Goal: Information Seeking & Learning: Learn about a topic

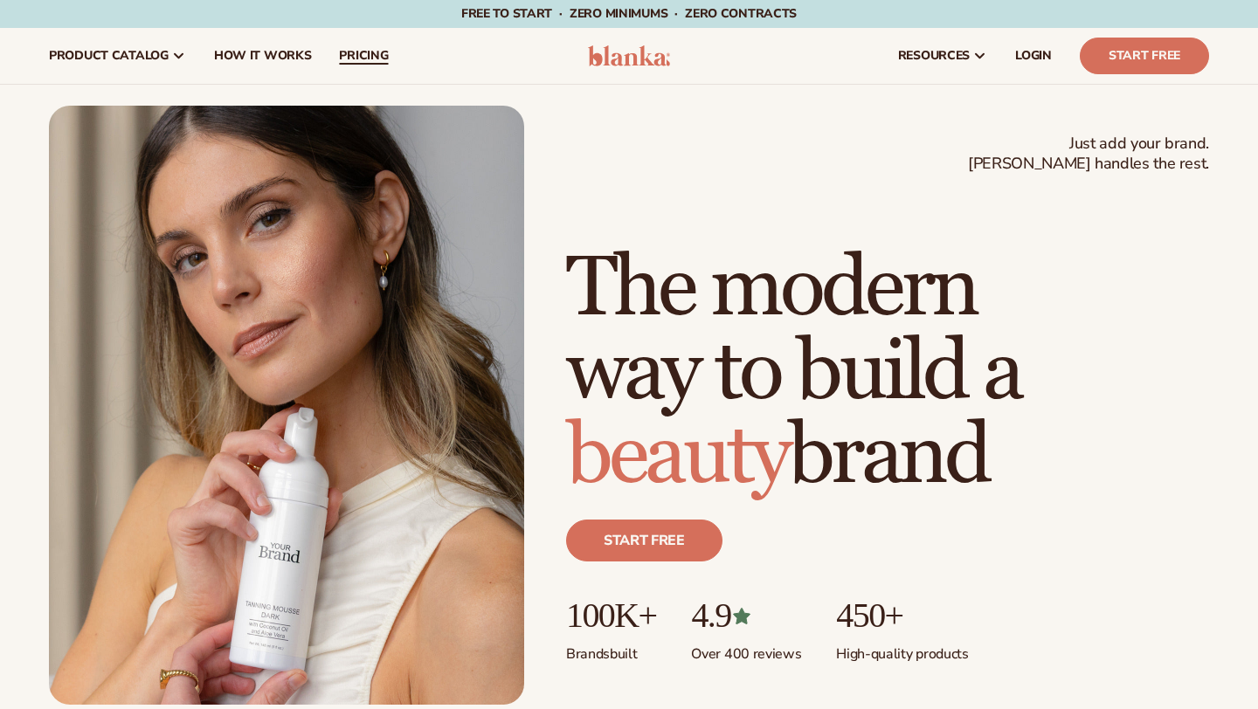
click at [366, 54] on span "pricing" at bounding box center [363, 56] width 49 height 14
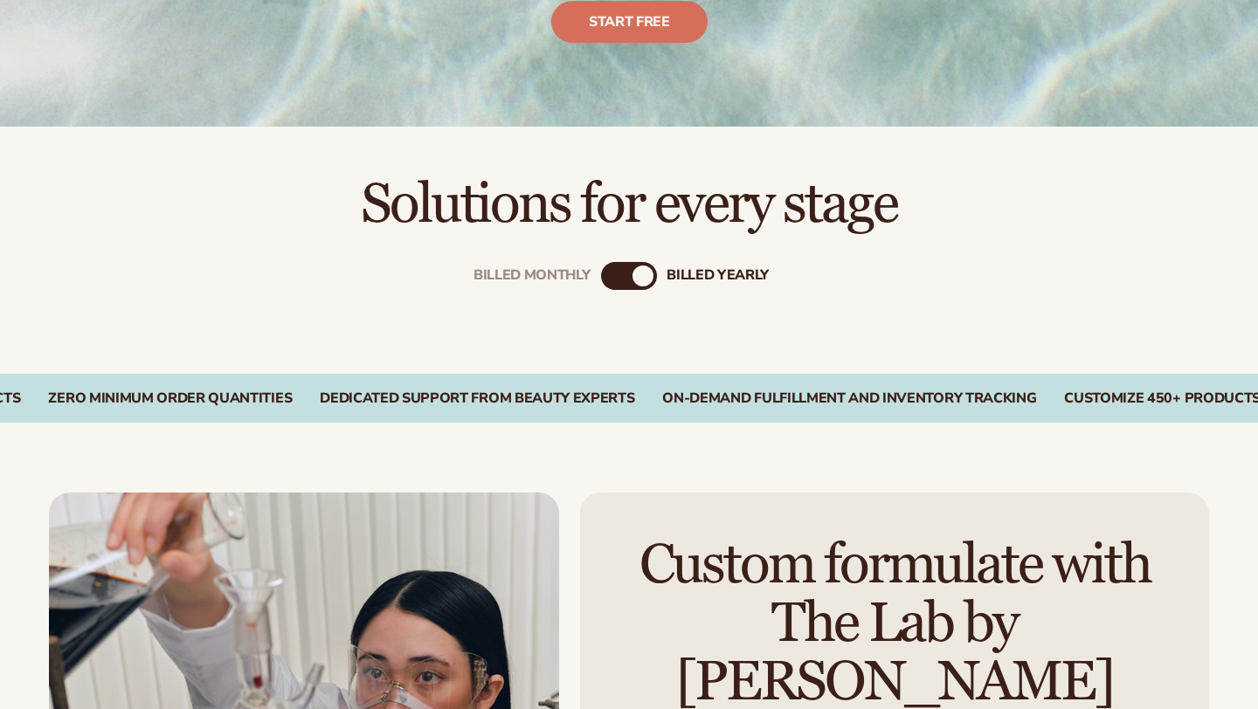
scroll to position [439, 0]
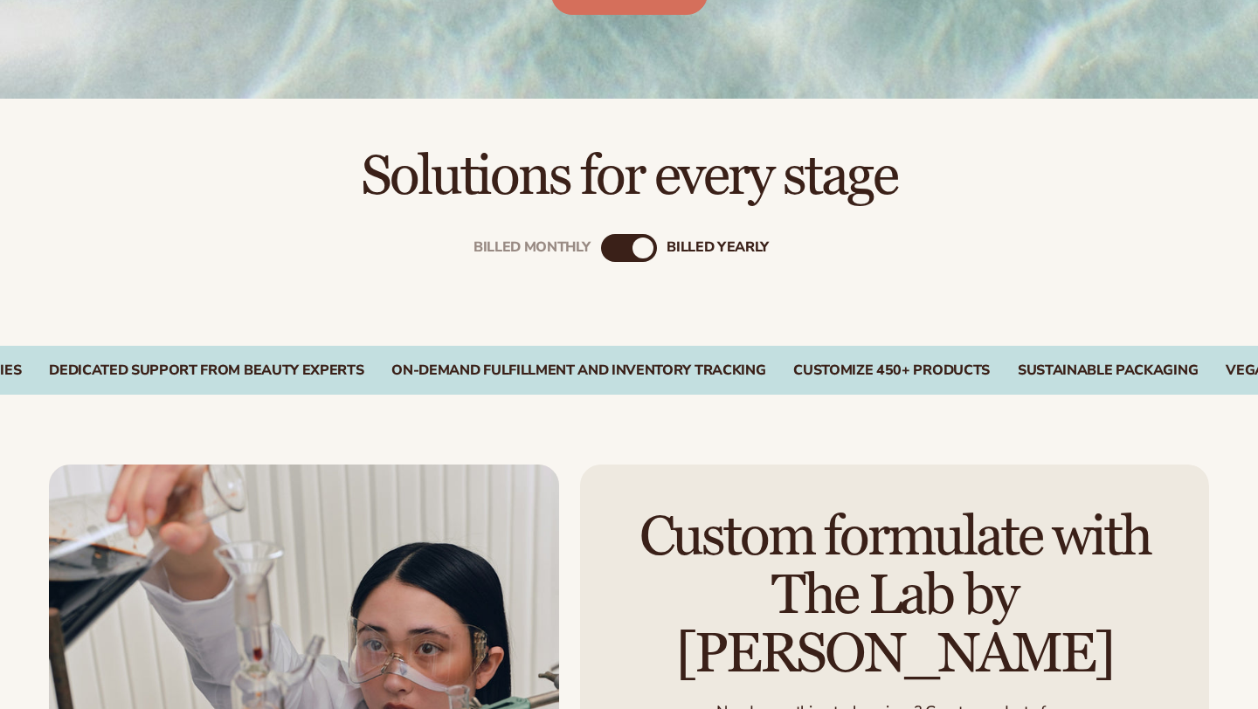
click at [604, 252] on div "Billed Monthly" at bounding box center [611, 248] width 21 height 21
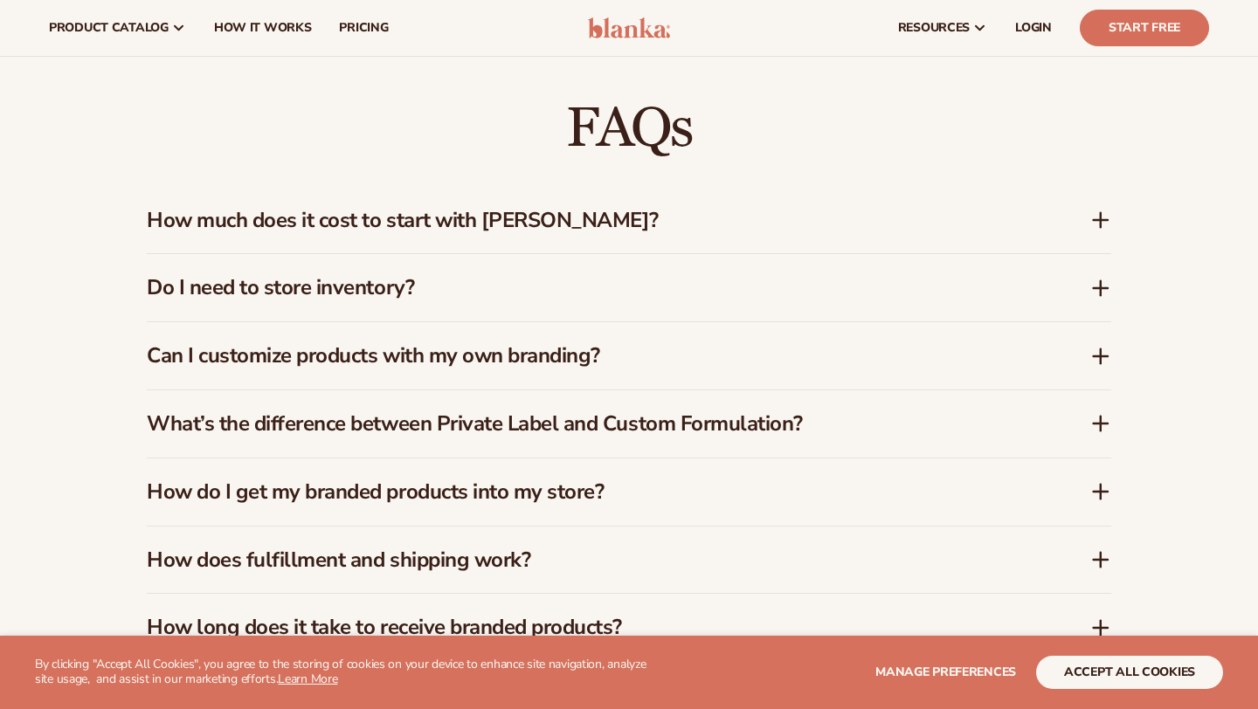
scroll to position [1386, 0]
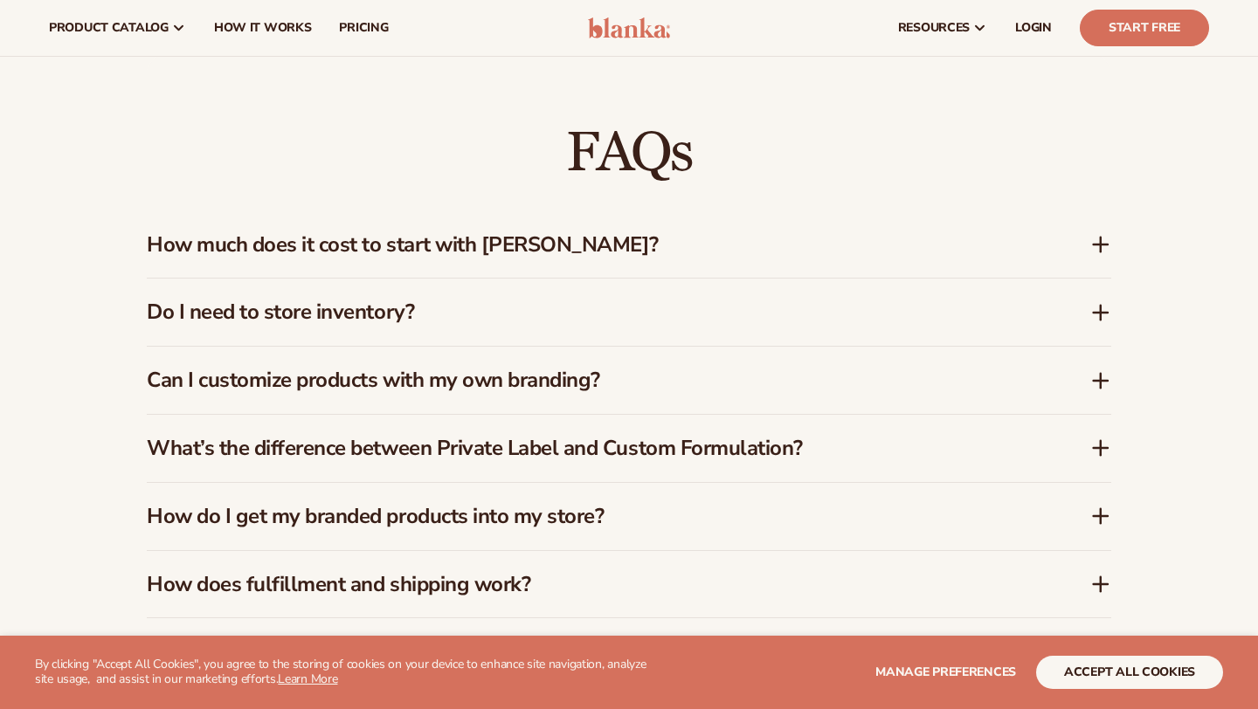
click at [625, 250] on div "How much does it cost to start with Blanka?" at bounding box center [629, 244] width 965 height 67
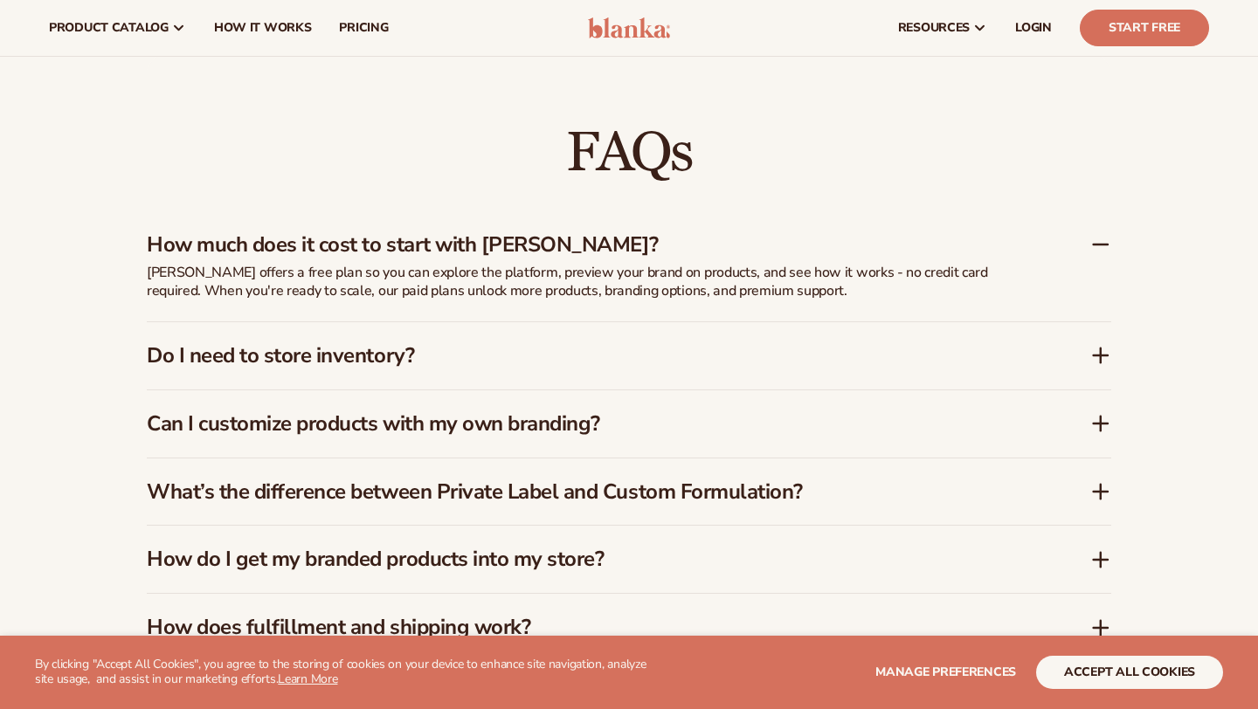
click at [614, 325] on div "Do I need to store inventory?" at bounding box center [629, 355] width 965 height 67
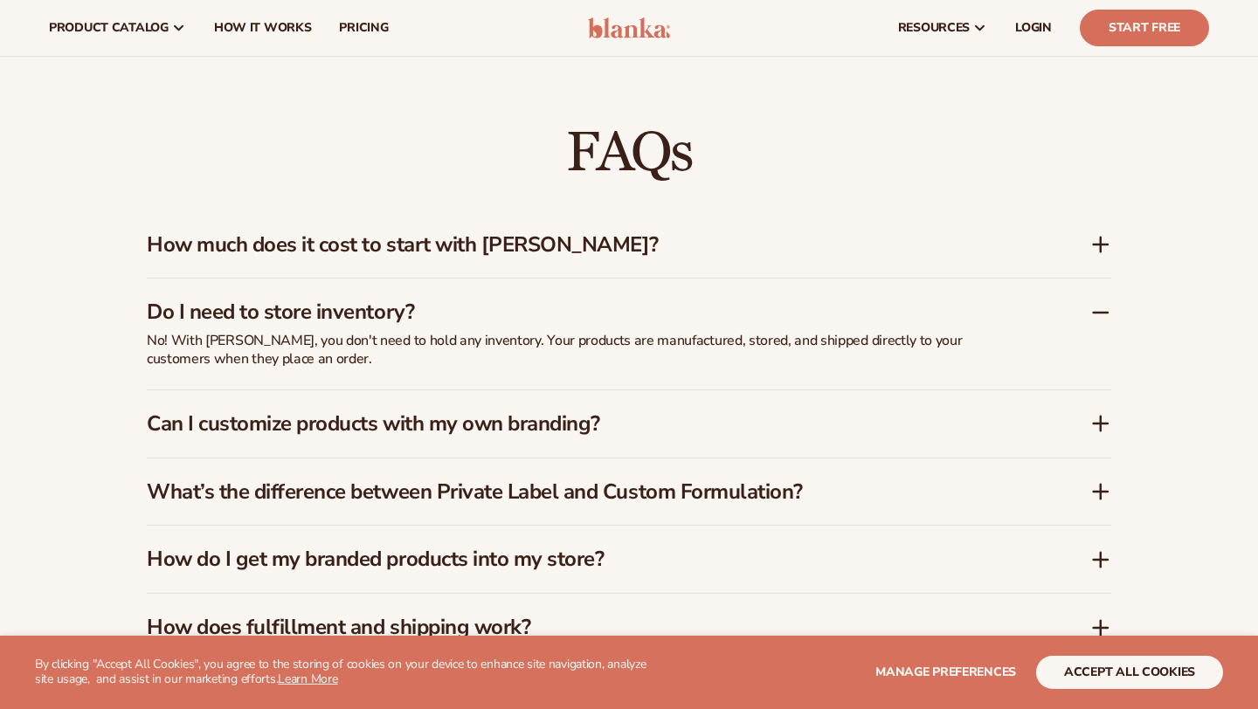
click at [598, 392] on div "Can I customize products with my own branding?" at bounding box center [629, 424] width 965 height 67
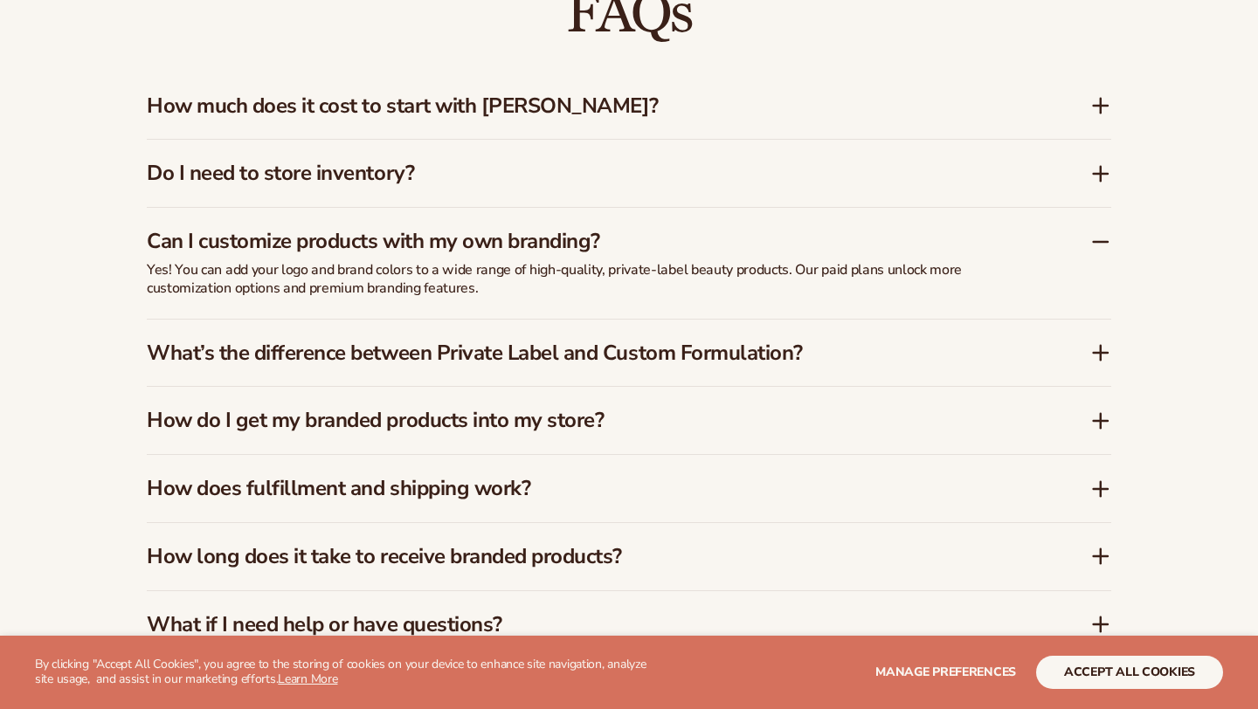
scroll to position [1526, 0]
click at [619, 365] on div "What’s the difference between Private Label and Custom Formulation?" at bounding box center [629, 352] width 965 height 67
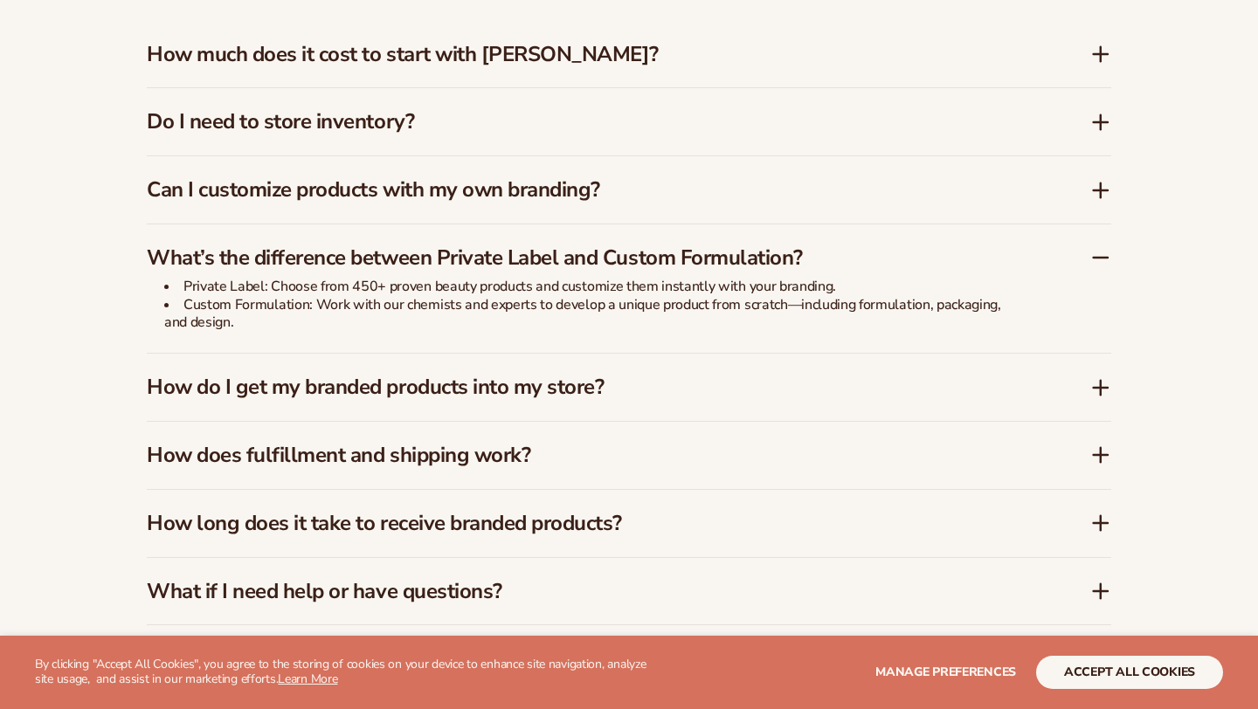
scroll to position [1624, 0]
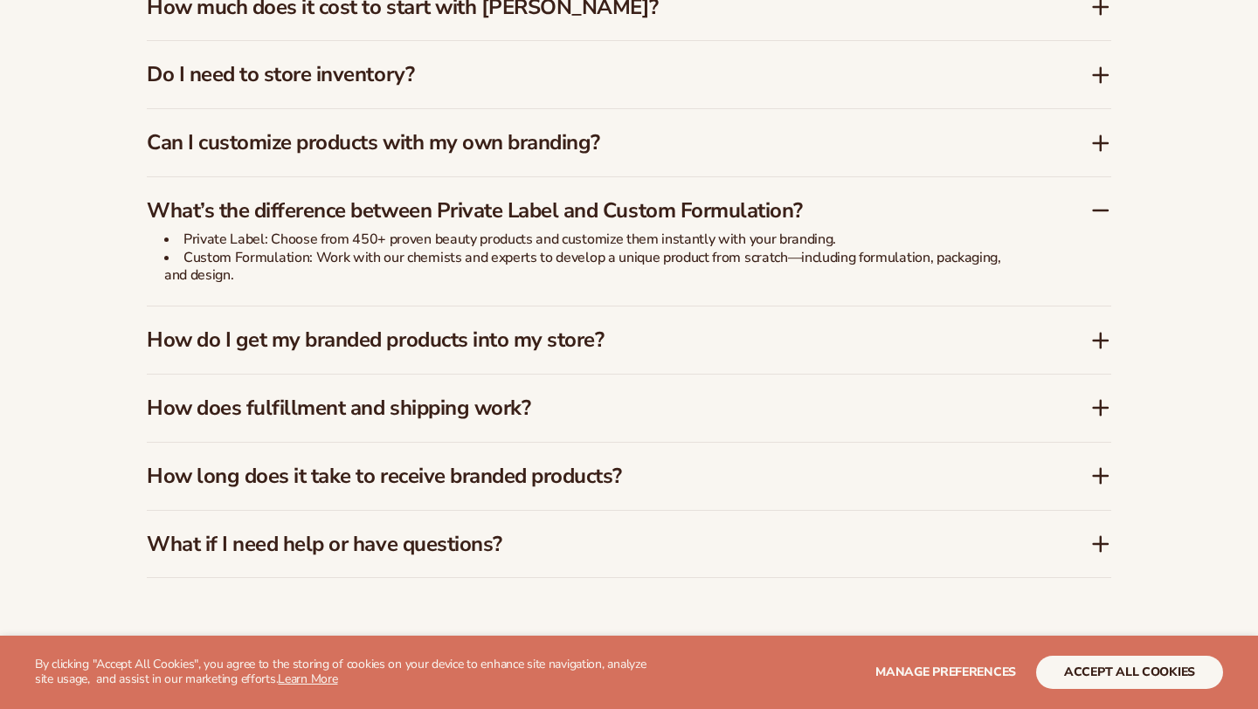
click at [636, 336] on h3 "How do I get my branded products into my store?" at bounding box center [592, 340] width 891 height 25
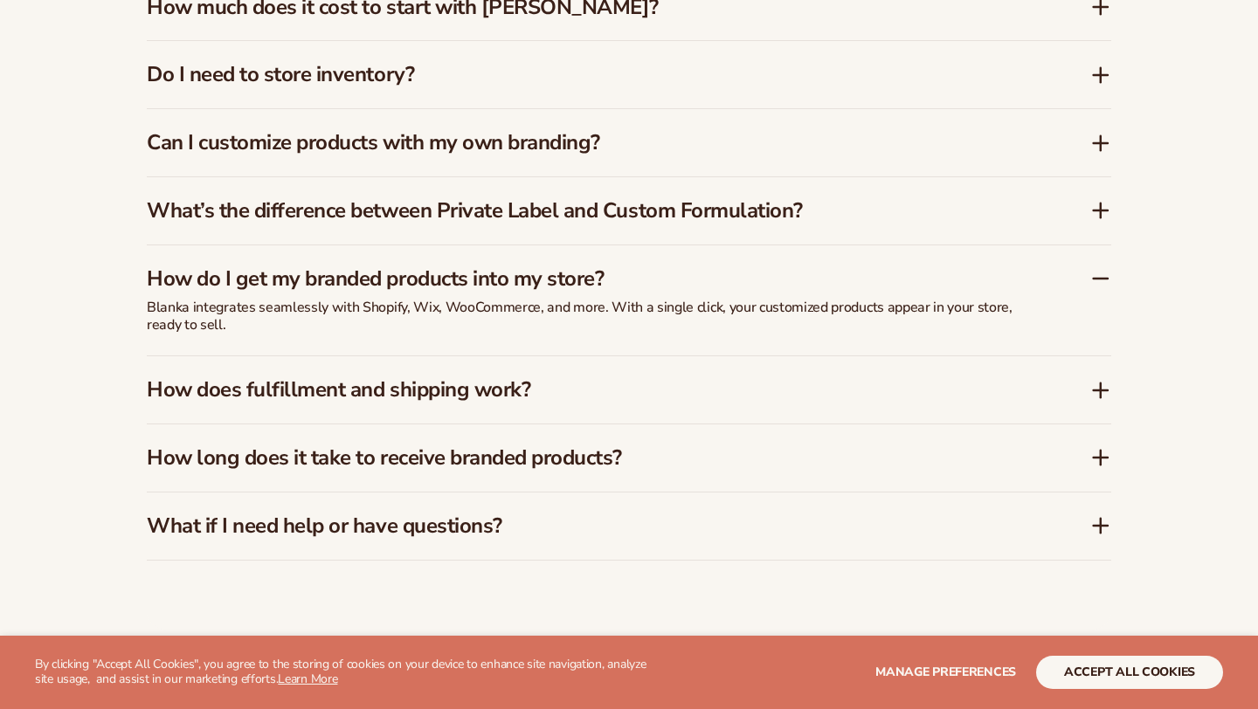
click at [606, 385] on h3 "How does fulfillment and shipping work?" at bounding box center [592, 389] width 891 height 25
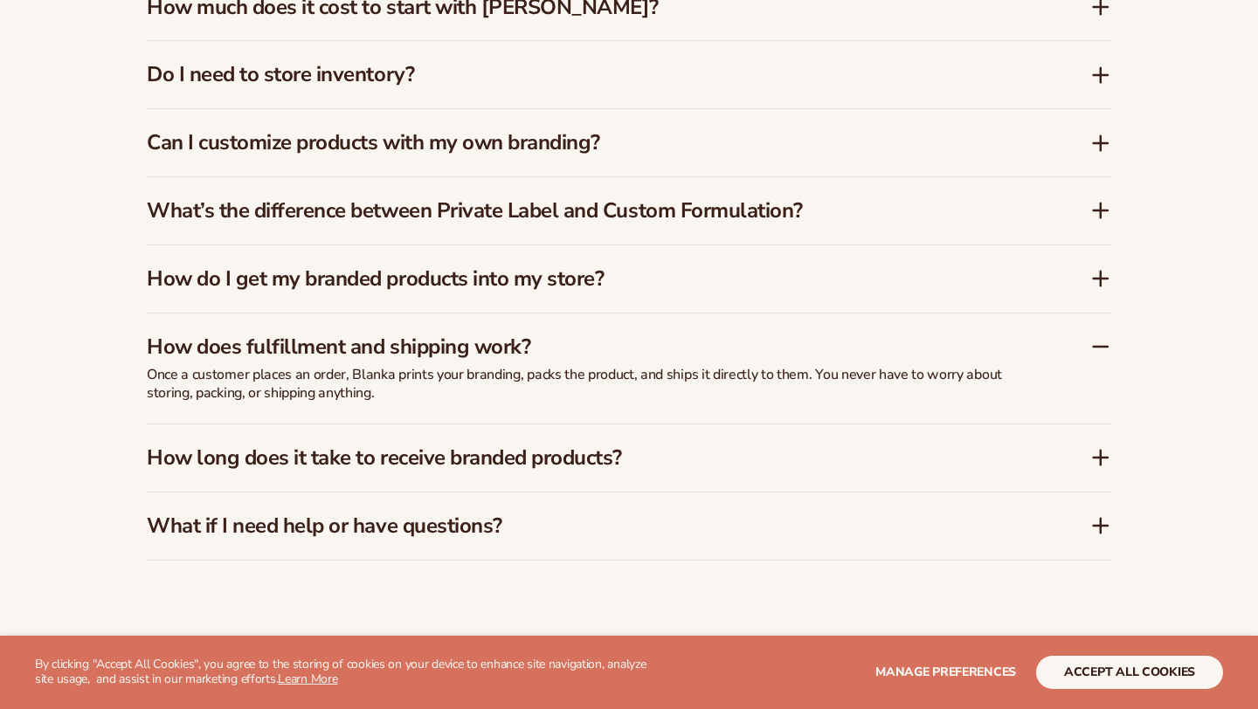
click at [593, 446] on h3 "How long does it take to receive branded products?" at bounding box center [592, 458] width 891 height 25
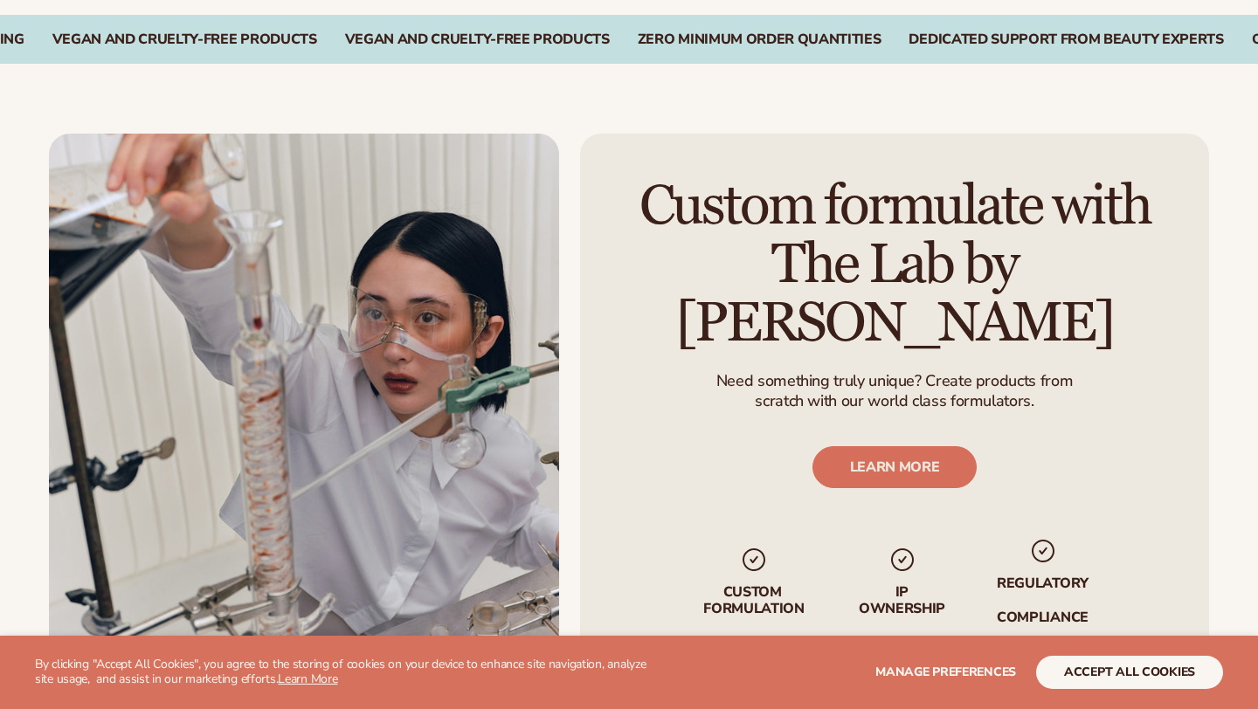
scroll to position [2832, 0]
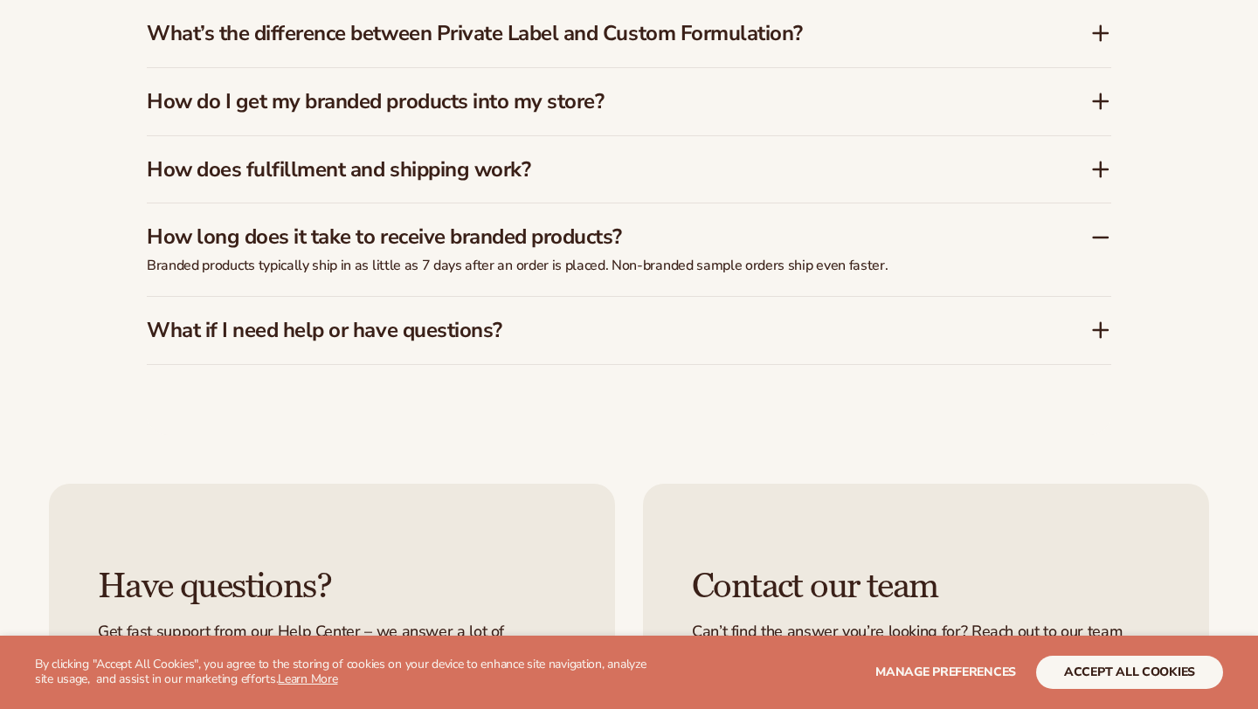
click at [617, 318] on h3 "What if I need help or have questions?" at bounding box center [592, 330] width 891 height 25
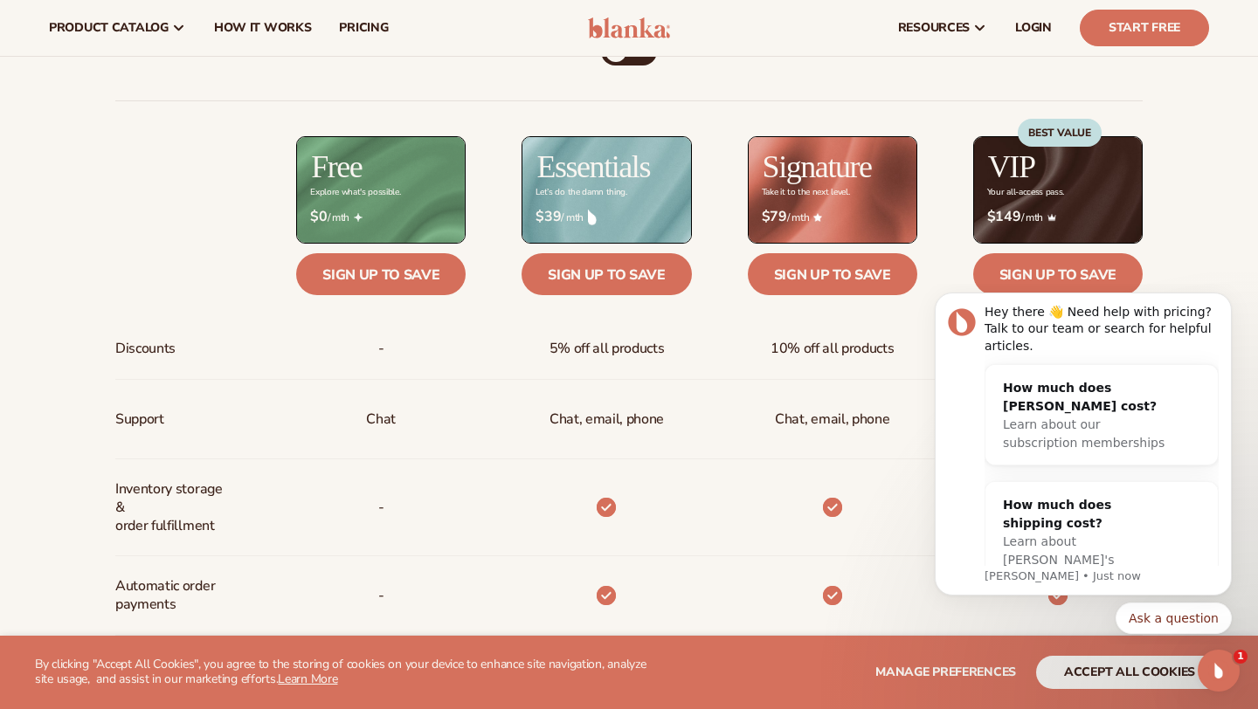
scroll to position [0, 0]
click at [1224, 301] on icon "Dismiss notification" at bounding box center [1226, 297] width 6 height 6
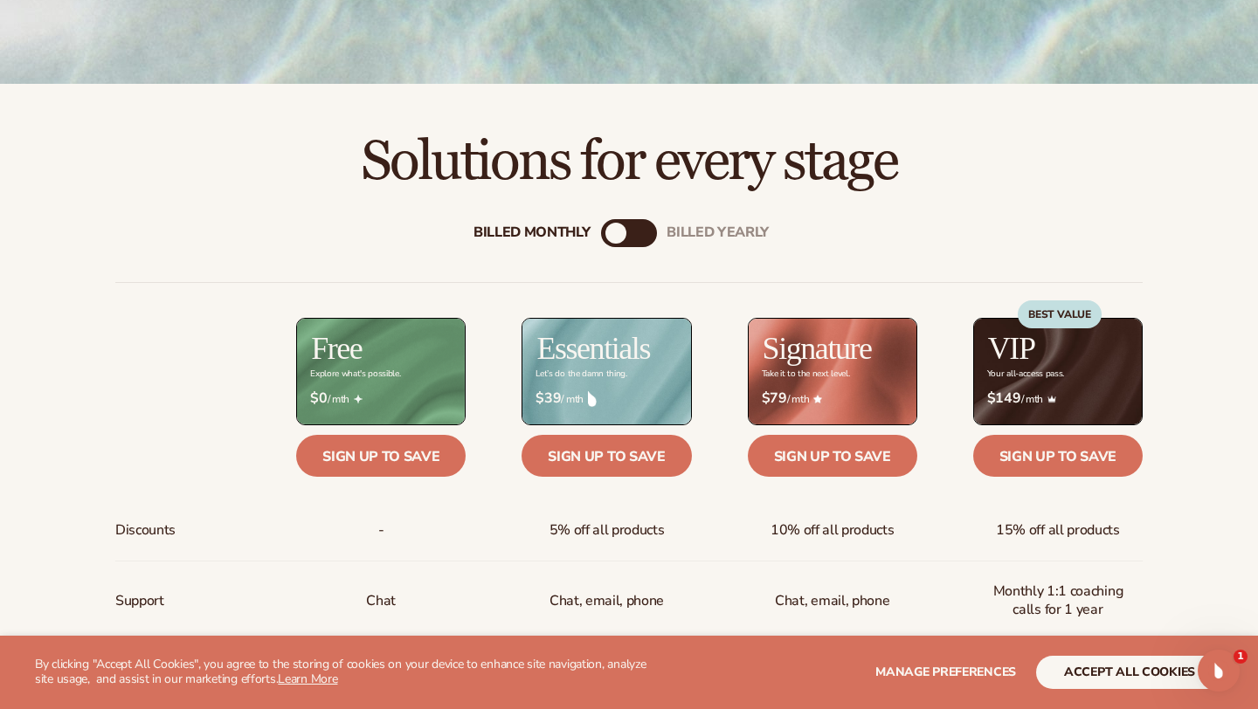
scroll to position [456, 0]
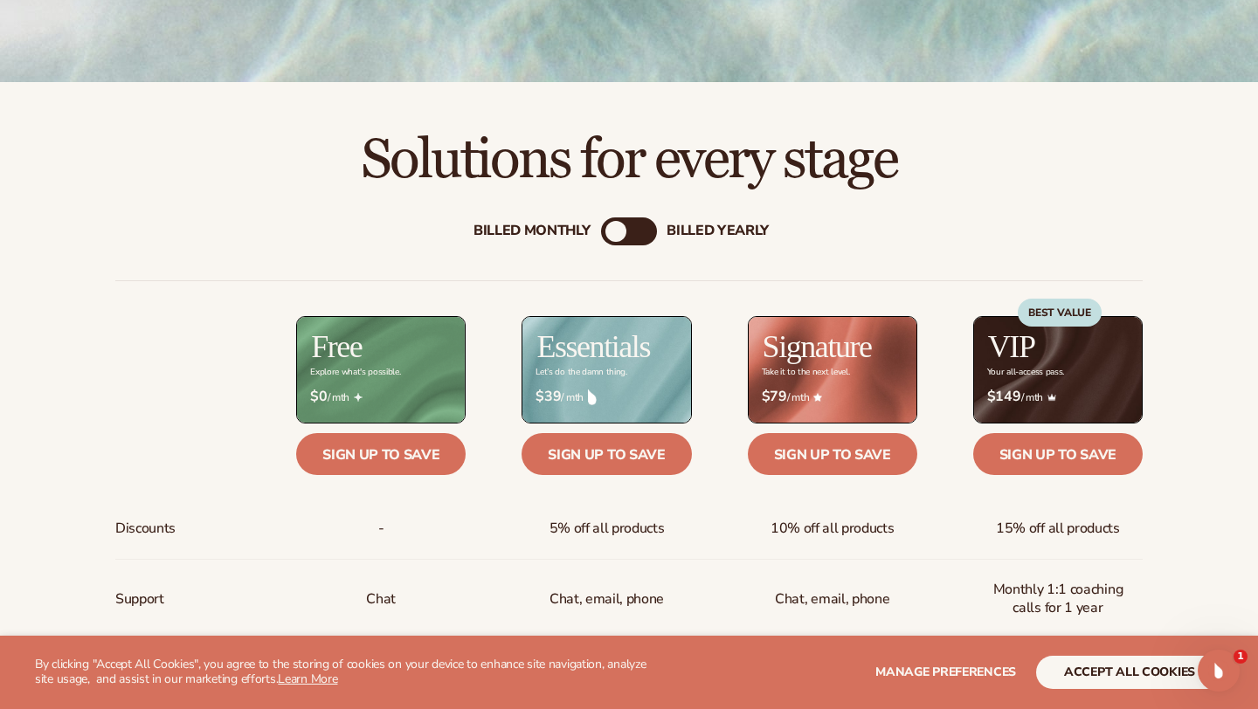
click at [683, 230] on div "billed Yearly" at bounding box center [718, 232] width 102 height 17
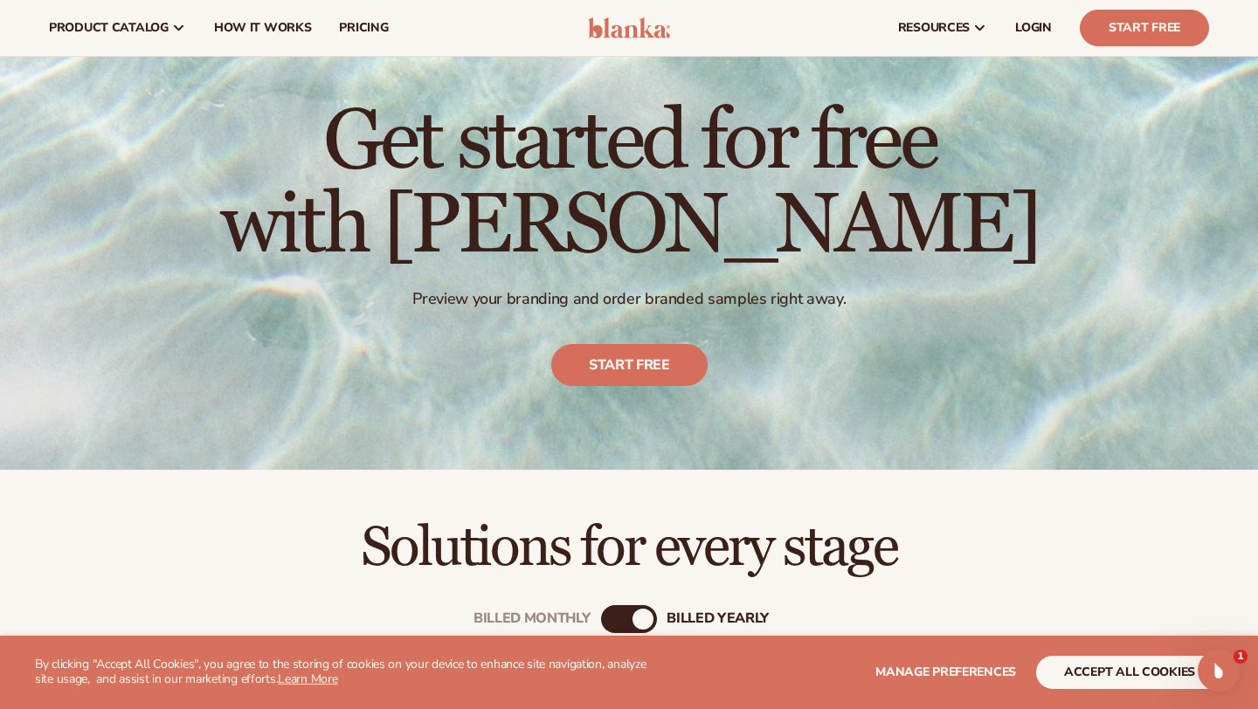
scroll to position [0, 0]
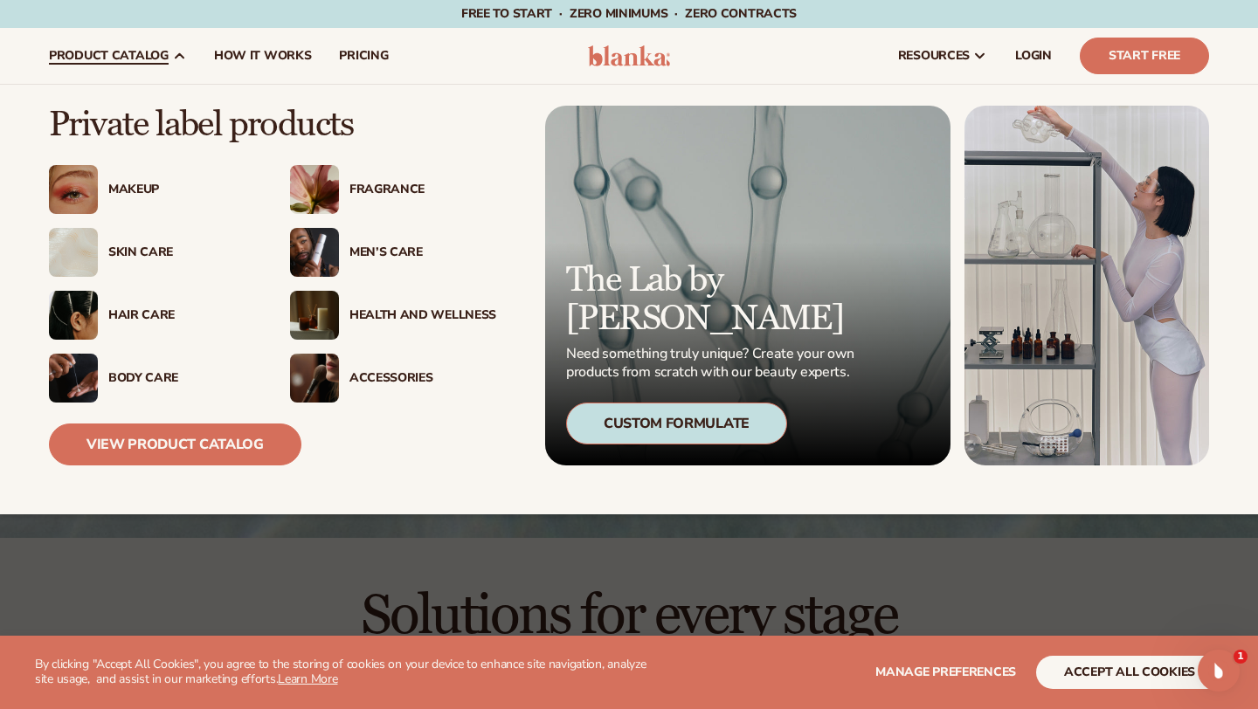
click at [444, 317] on div "Health And Wellness" at bounding box center [422, 315] width 147 height 15
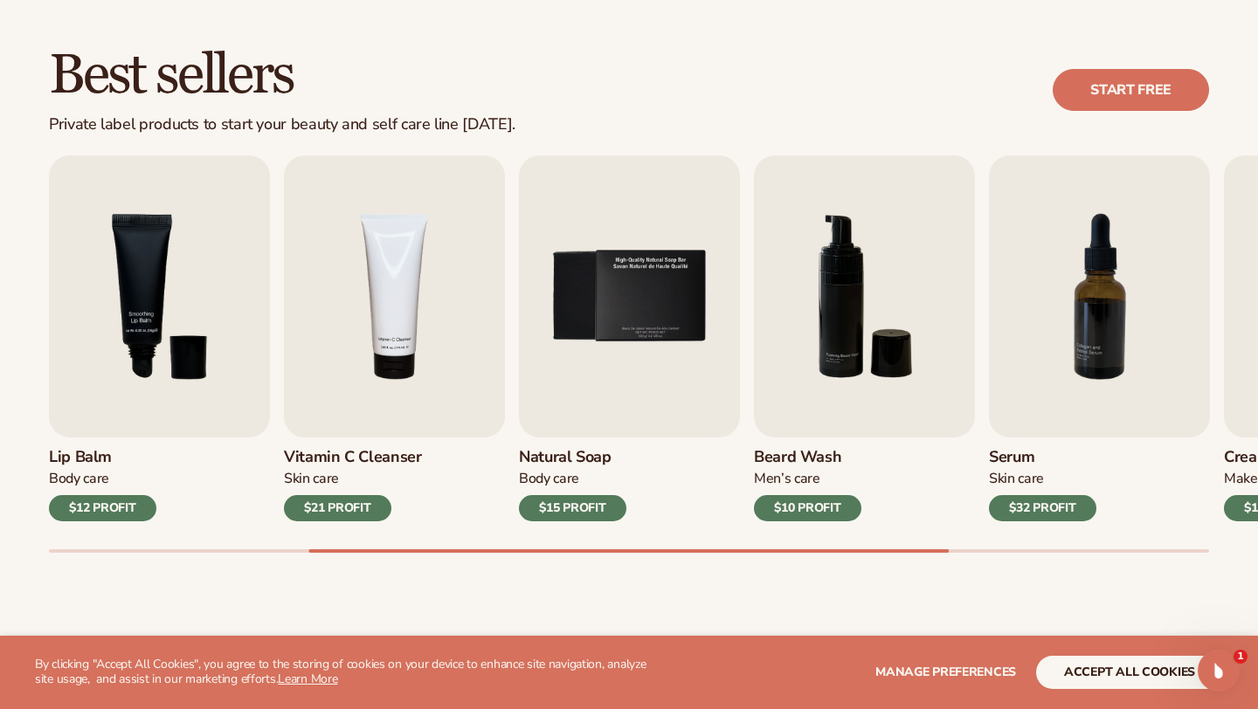
scroll to position [500, 0]
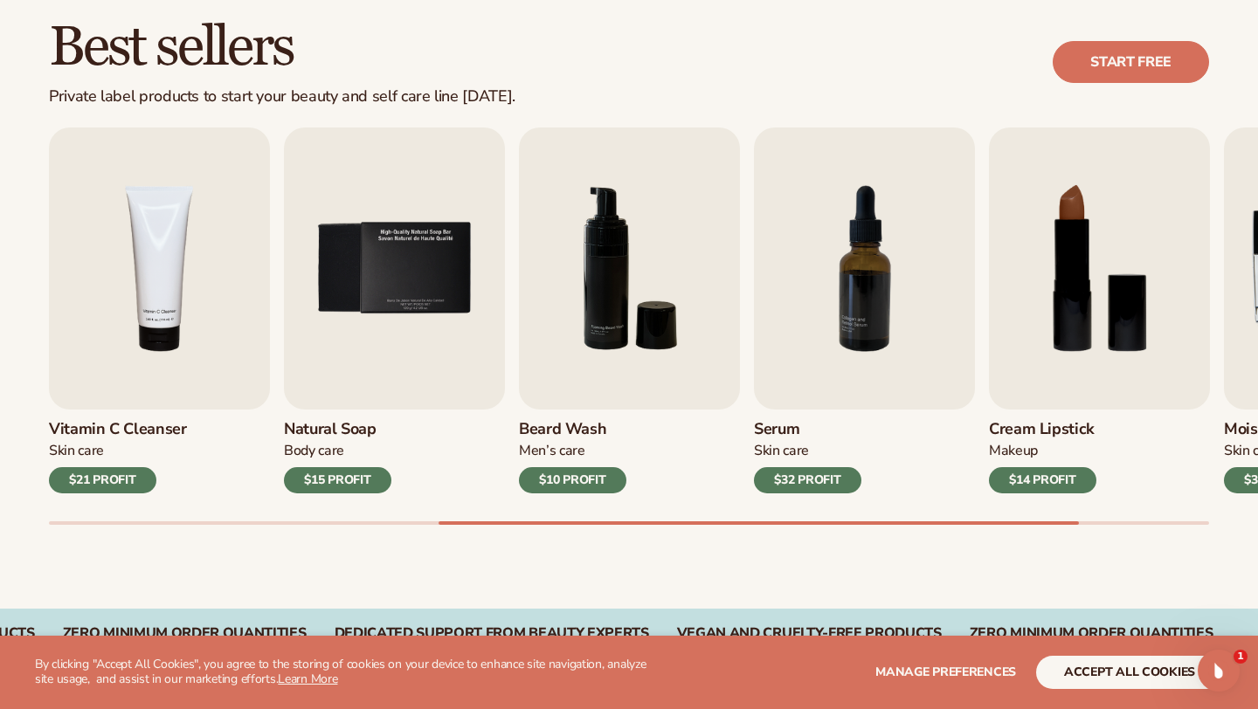
click at [604, 528] on div "Best sellers Private label products to start your beauty and self care line [DA…" at bounding box center [629, 289] width 1258 height 640
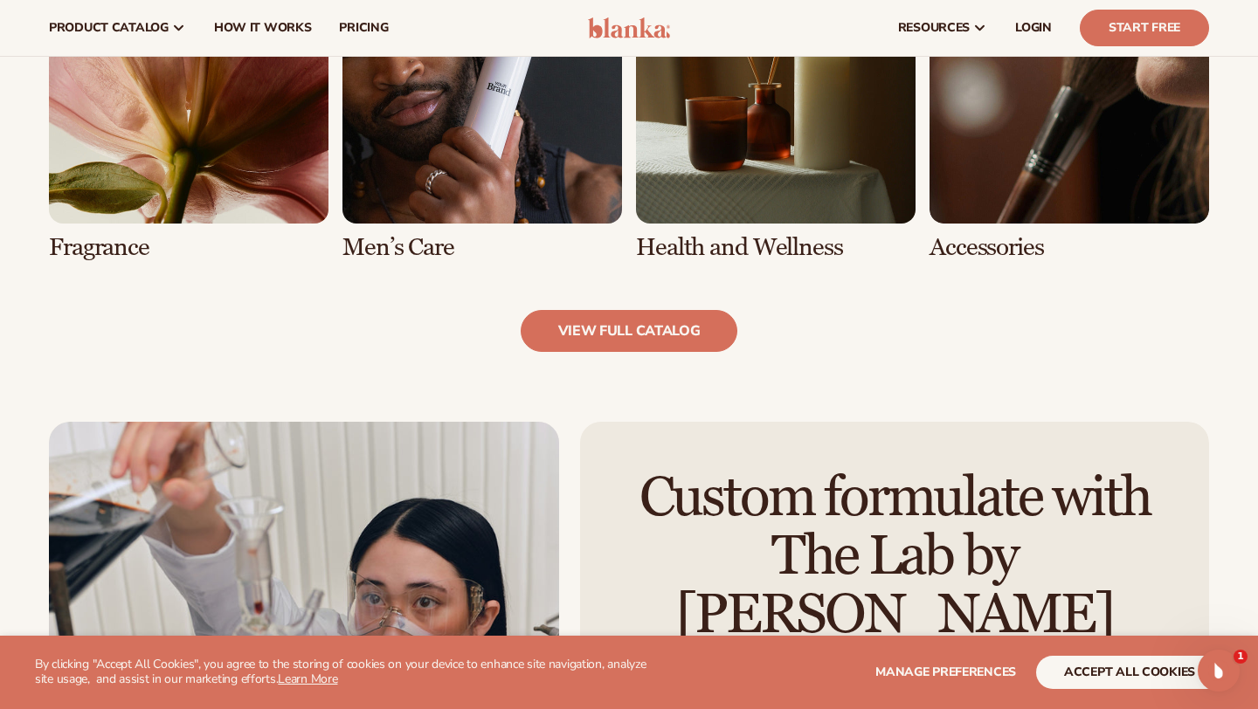
scroll to position [1664, 0]
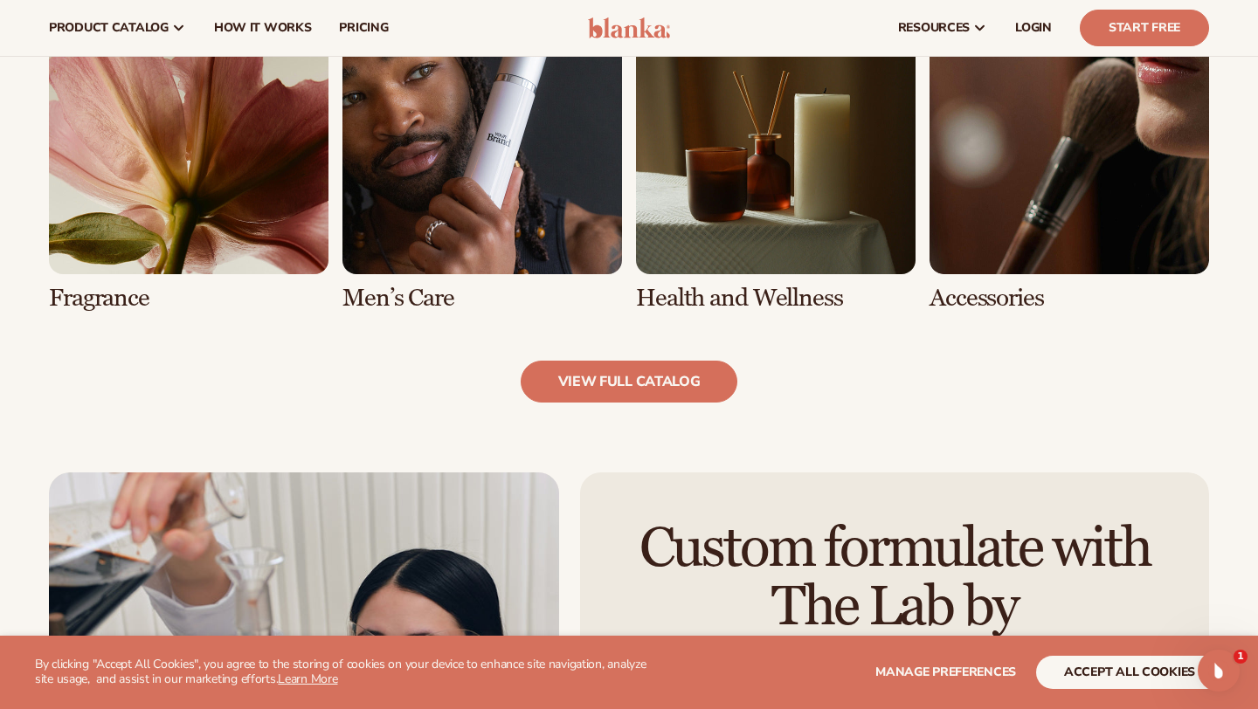
click at [688, 294] on link "7 / 8" at bounding box center [776, 153] width 280 height 317
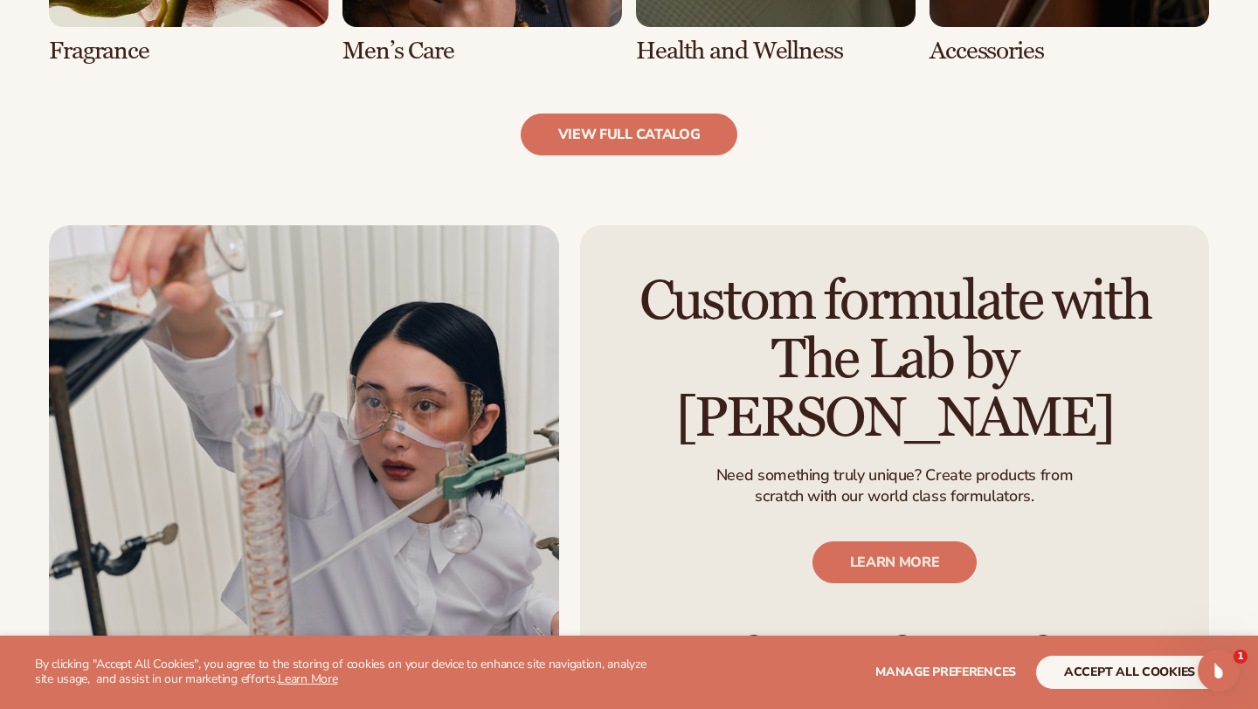
scroll to position [1950, 0]
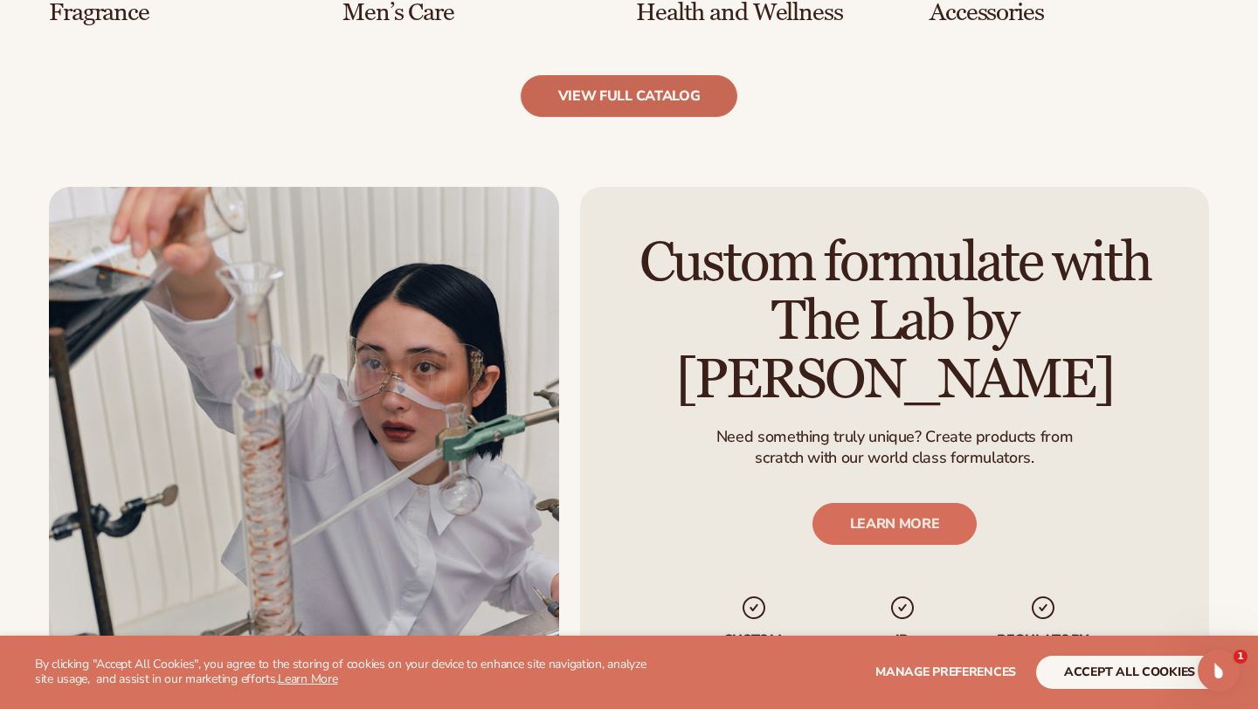
click at [644, 92] on link "view full catalog" at bounding box center [630, 96] width 218 height 42
